Goal: Information Seeking & Learning: Learn about a topic

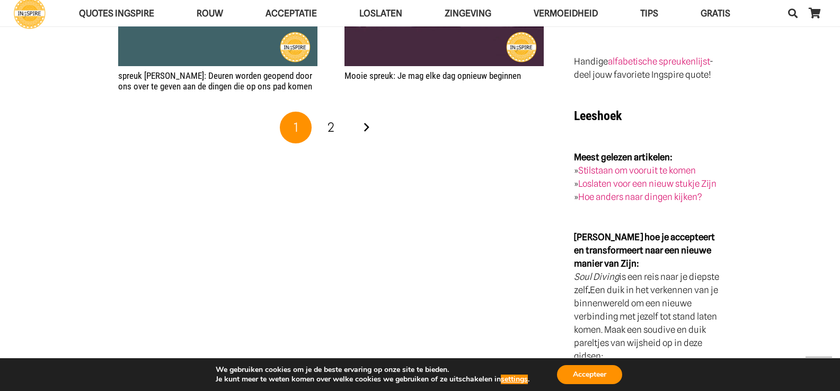
scroll to position [2066, 0]
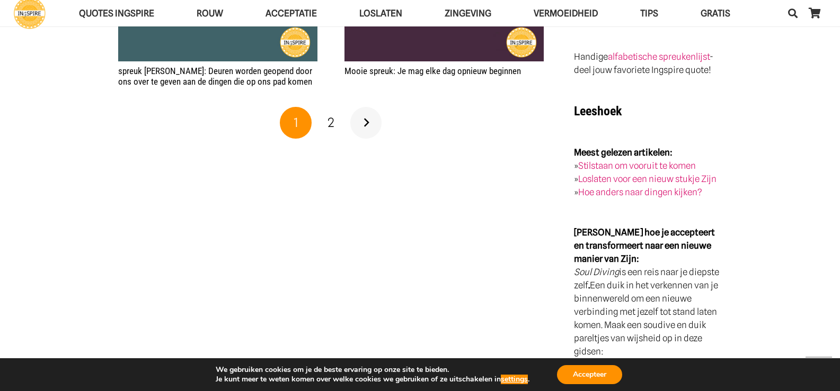
click at [366, 121] on link "Volgende" at bounding box center [366, 123] width 32 height 32
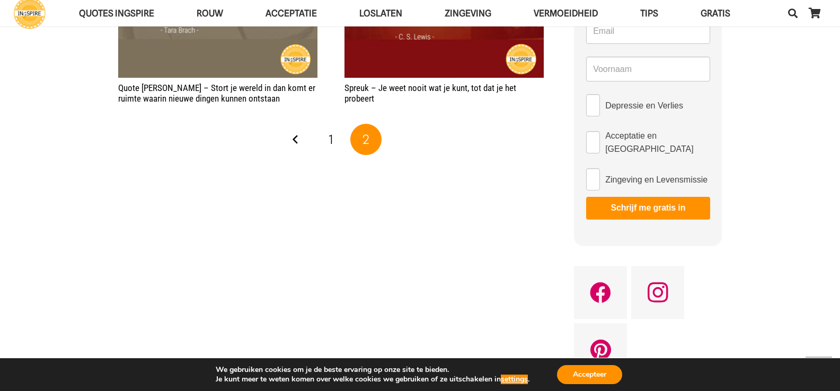
scroll to position [795, 0]
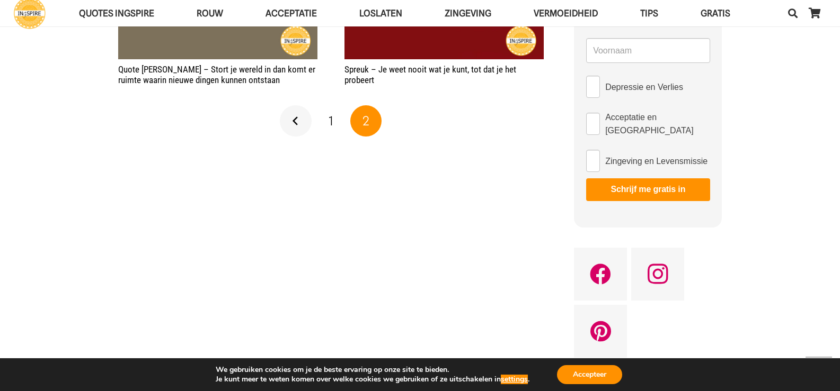
click at [295, 119] on link "Vorige" at bounding box center [296, 121] width 32 height 32
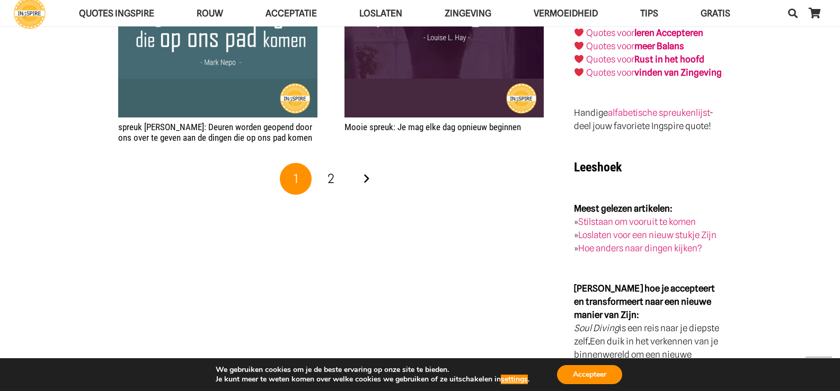
scroll to position [1801, 0]
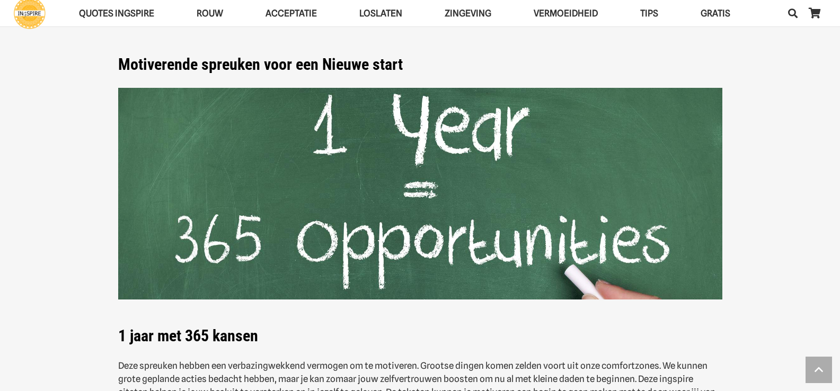
scroll to position [795, 0]
